Goal: Task Accomplishment & Management: Use online tool/utility

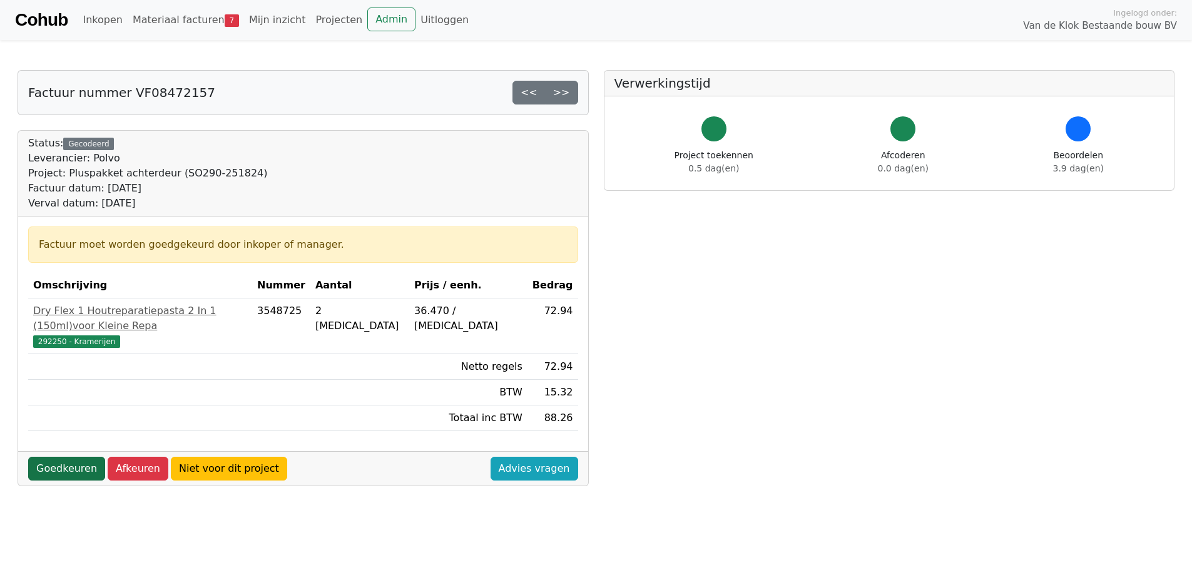
click at [53, 457] on link "Goedkeuren" at bounding box center [66, 469] width 77 height 24
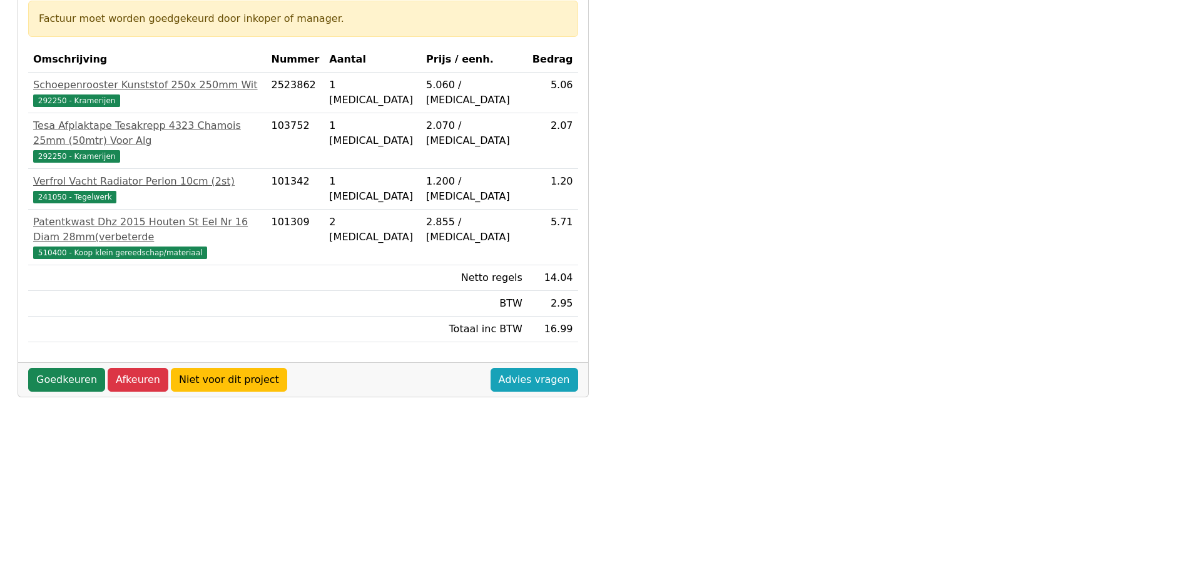
scroll to position [250, 0]
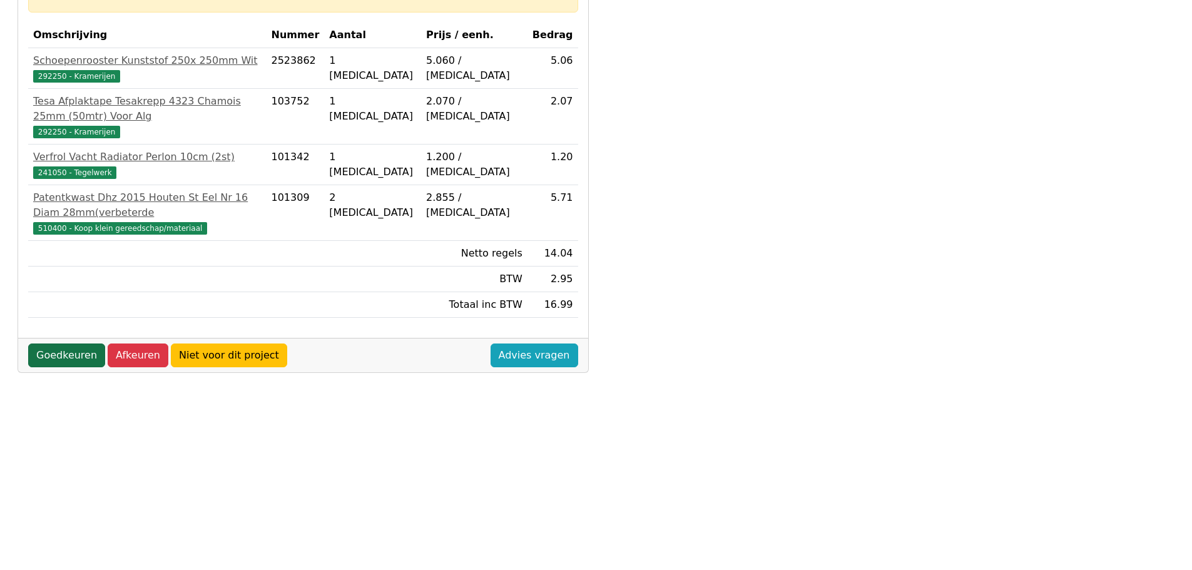
click at [53, 344] on link "Goedkeuren" at bounding box center [66, 356] width 77 height 24
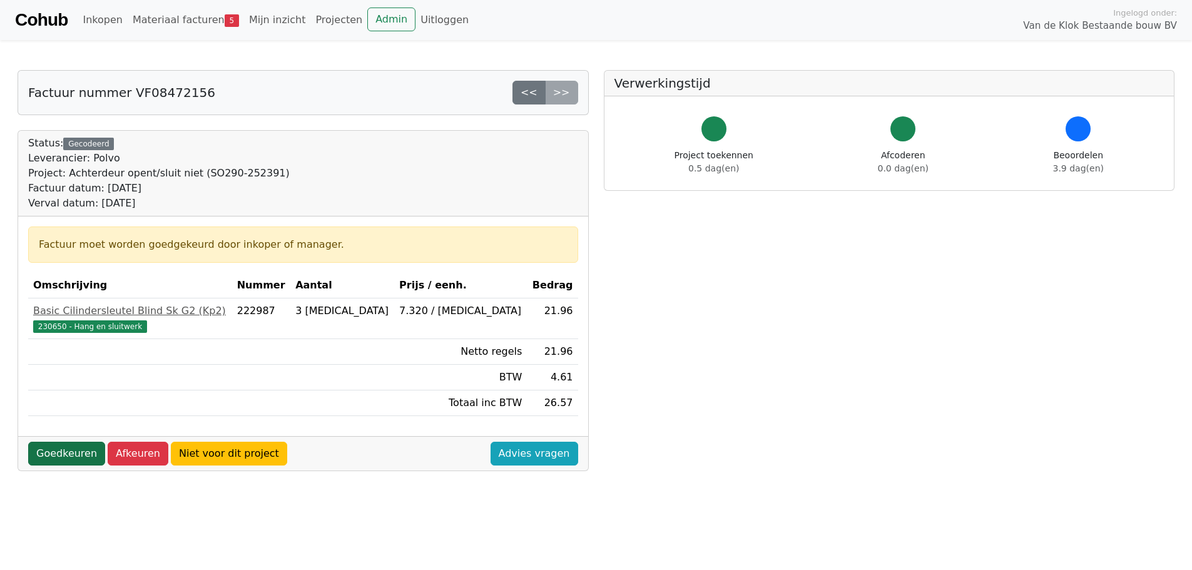
click at [37, 448] on link "Goedkeuren" at bounding box center [66, 454] width 77 height 24
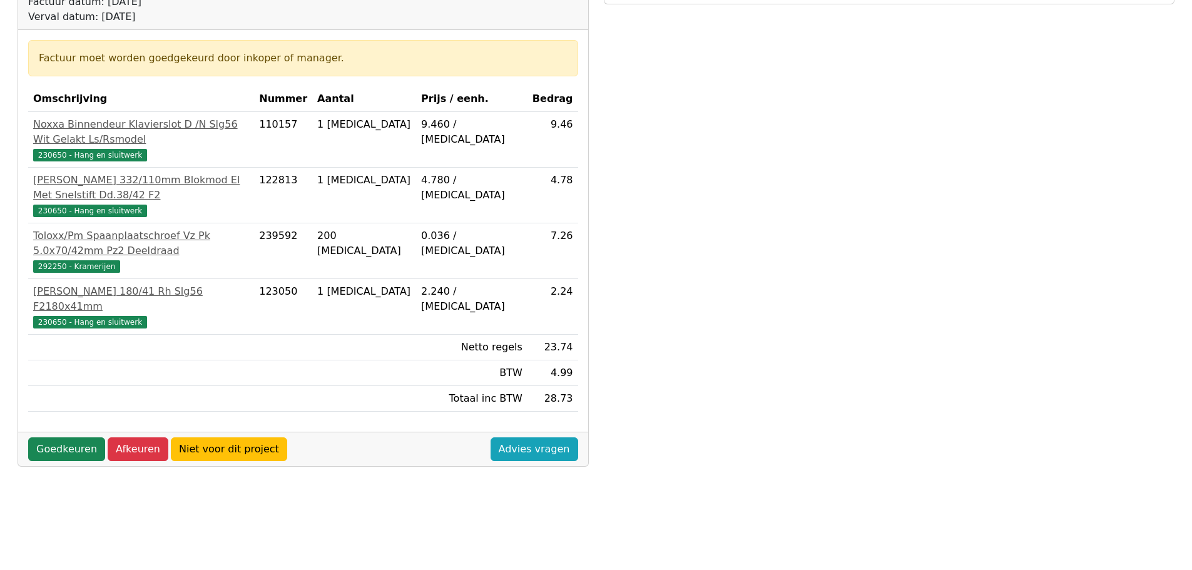
scroll to position [188, 0]
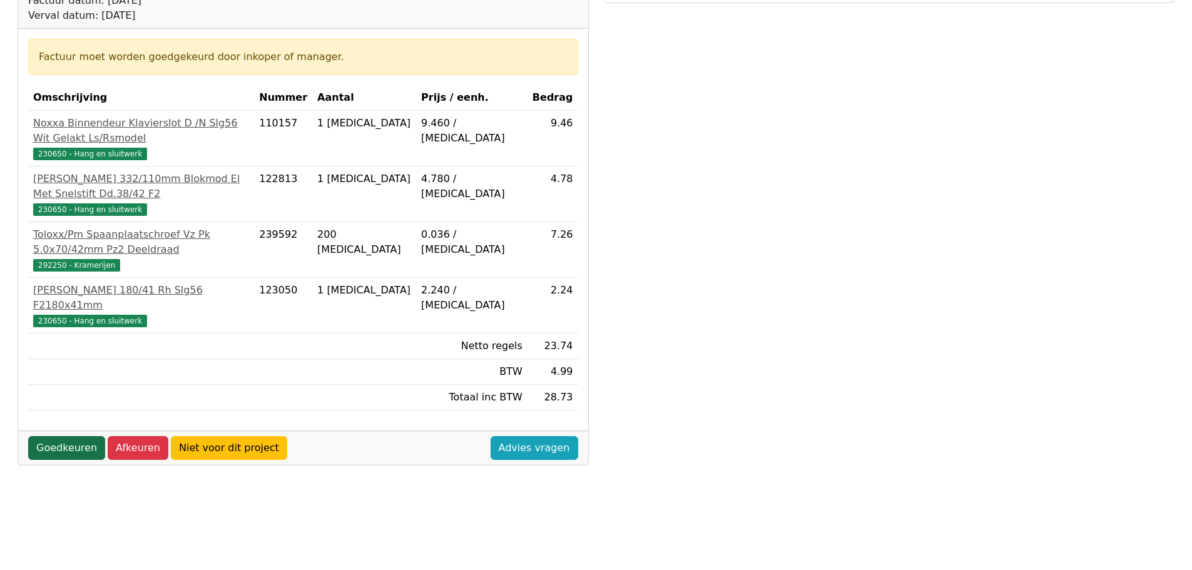
click at [46, 436] on link "Goedkeuren" at bounding box center [66, 448] width 77 height 24
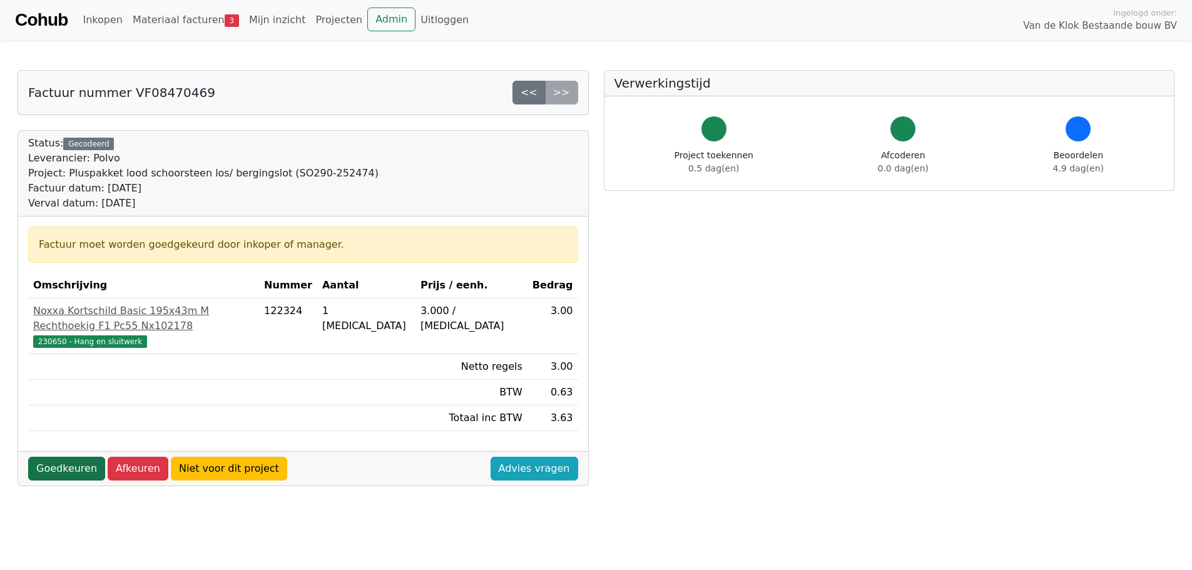
click at [47, 457] on link "Goedkeuren" at bounding box center [66, 469] width 77 height 24
click at [54, 457] on link "Goedkeuren" at bounding box center [66, 469] width 77 height 24
